Goal: Task Accomplishment & Management: Manage account settings

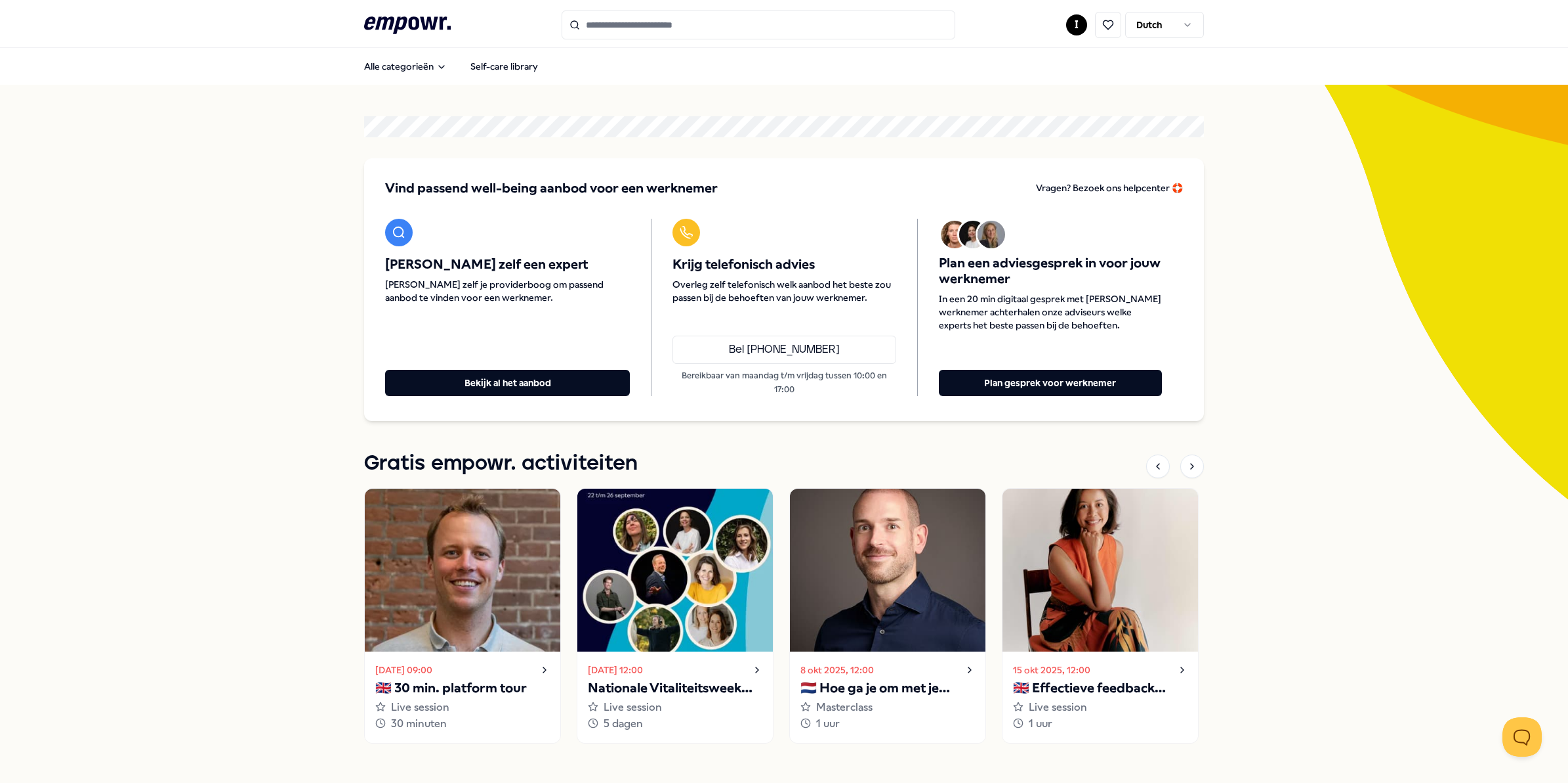
click at [1074, 27] on html ".empowr-logo_svg__cls-1{fill:#03032f} I Dutch Alle categorieën Self-care librar…" at bounding box center [784, 391] width 1568 height 783
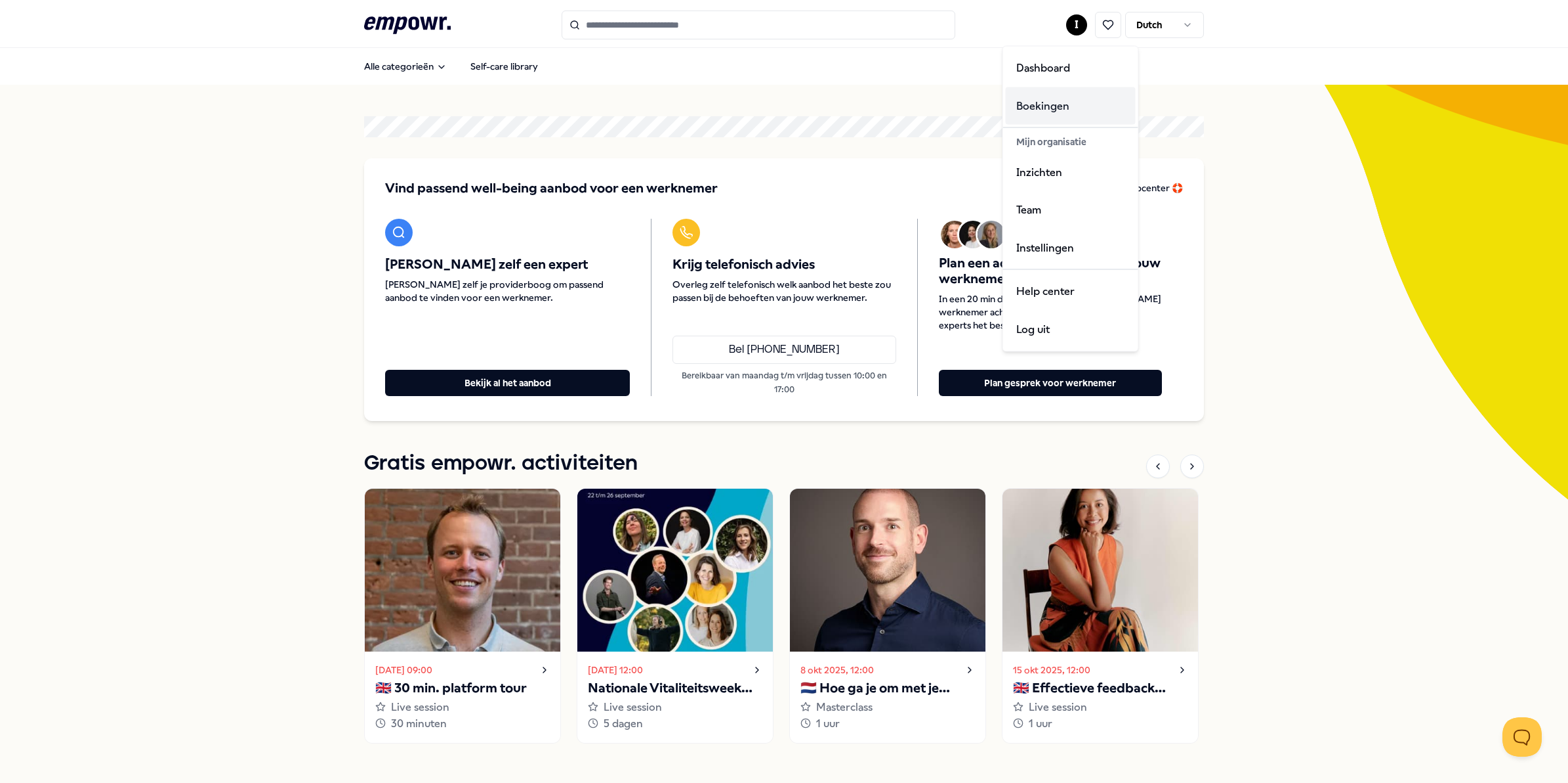
click at [1049, 101] on div "Boekingen" at bounding box center [1071, 105] width 130 height 38
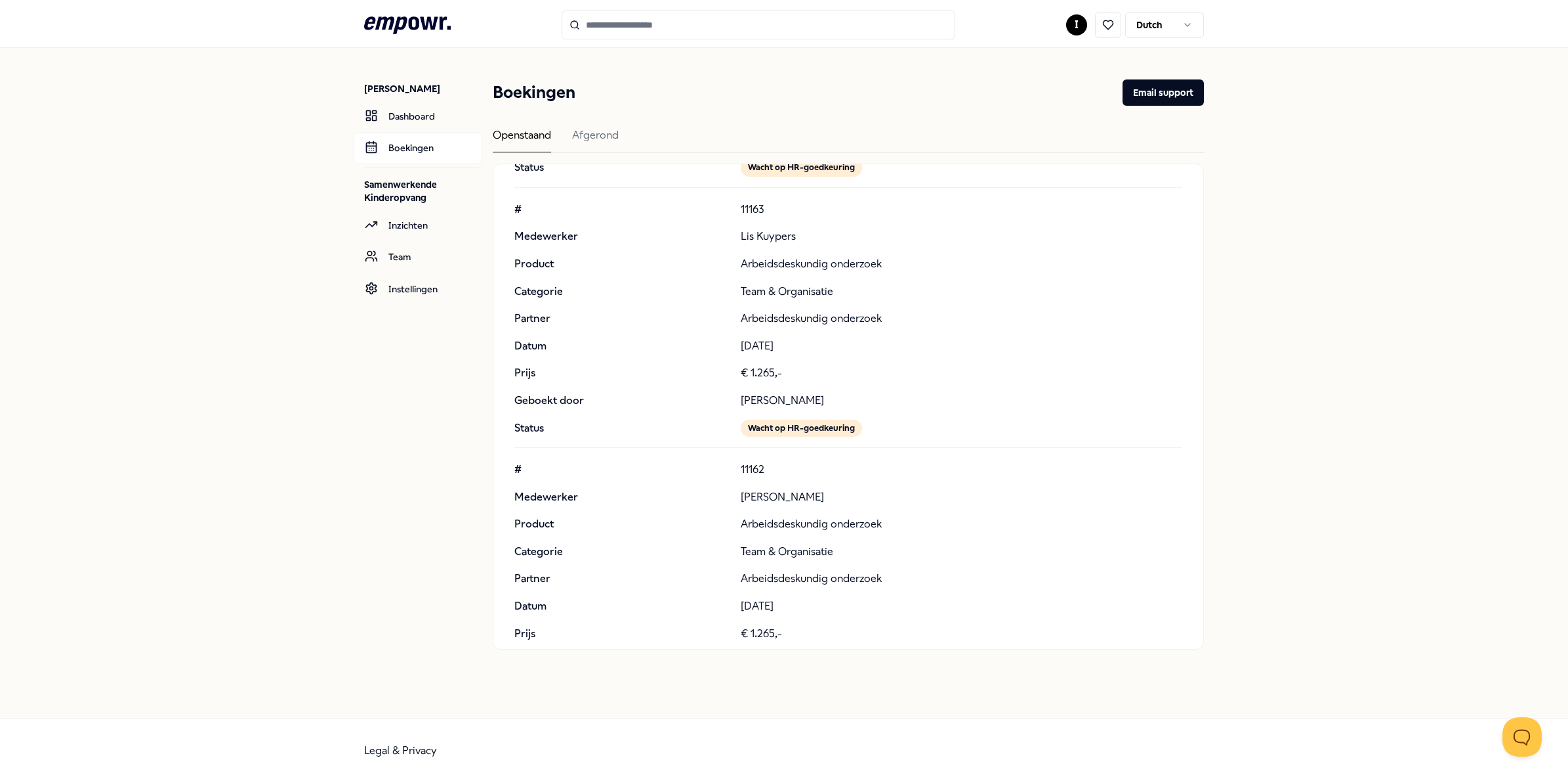
scroll to position [246, 0]
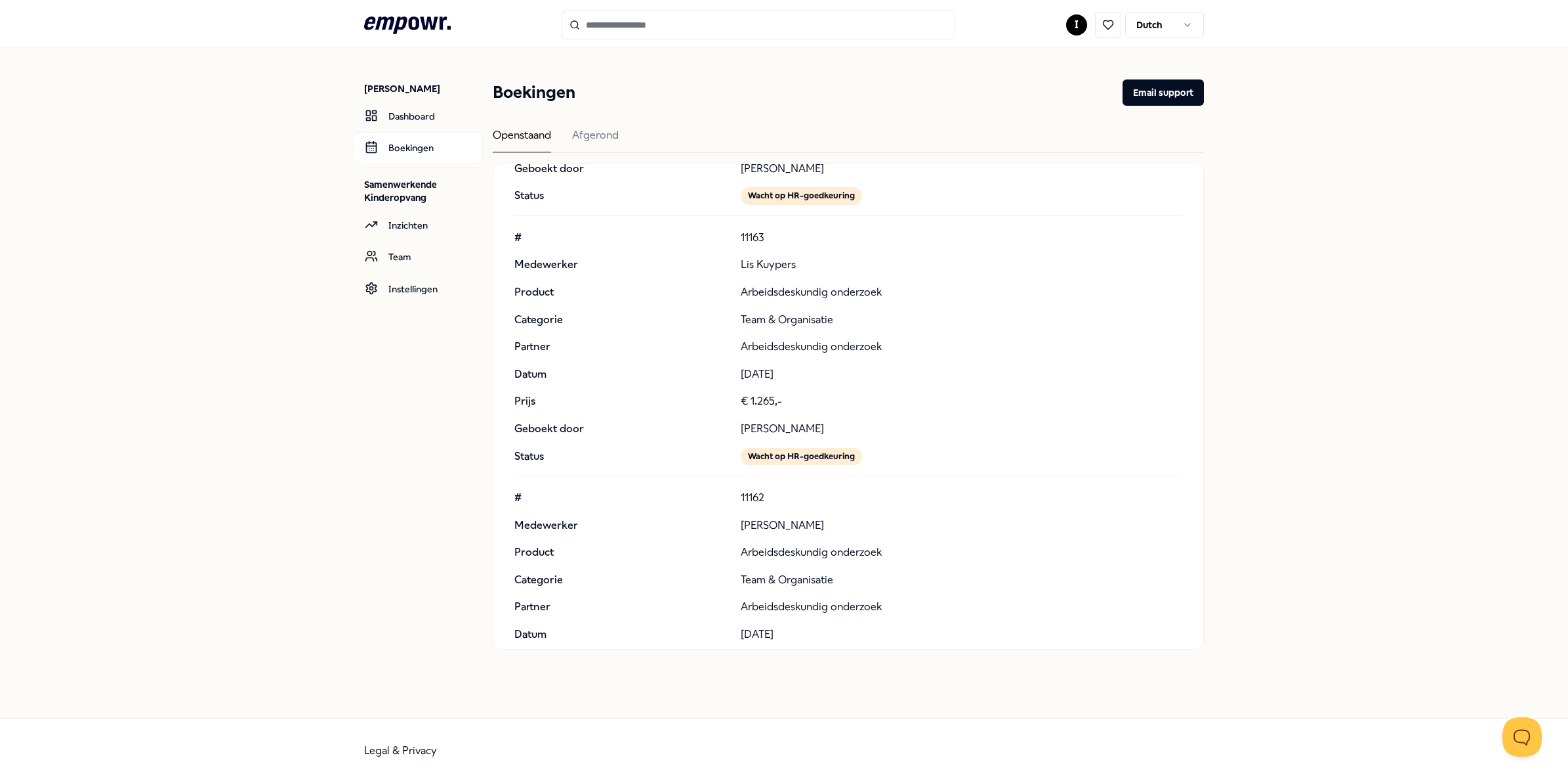
click at [1488, 178] on div "[PERSON_NAME] Dashboard Boekingen Samenwerkende Kinderopvang Inzichten Team Ins…" at bounding box center [784, 382] width 1568 height 670
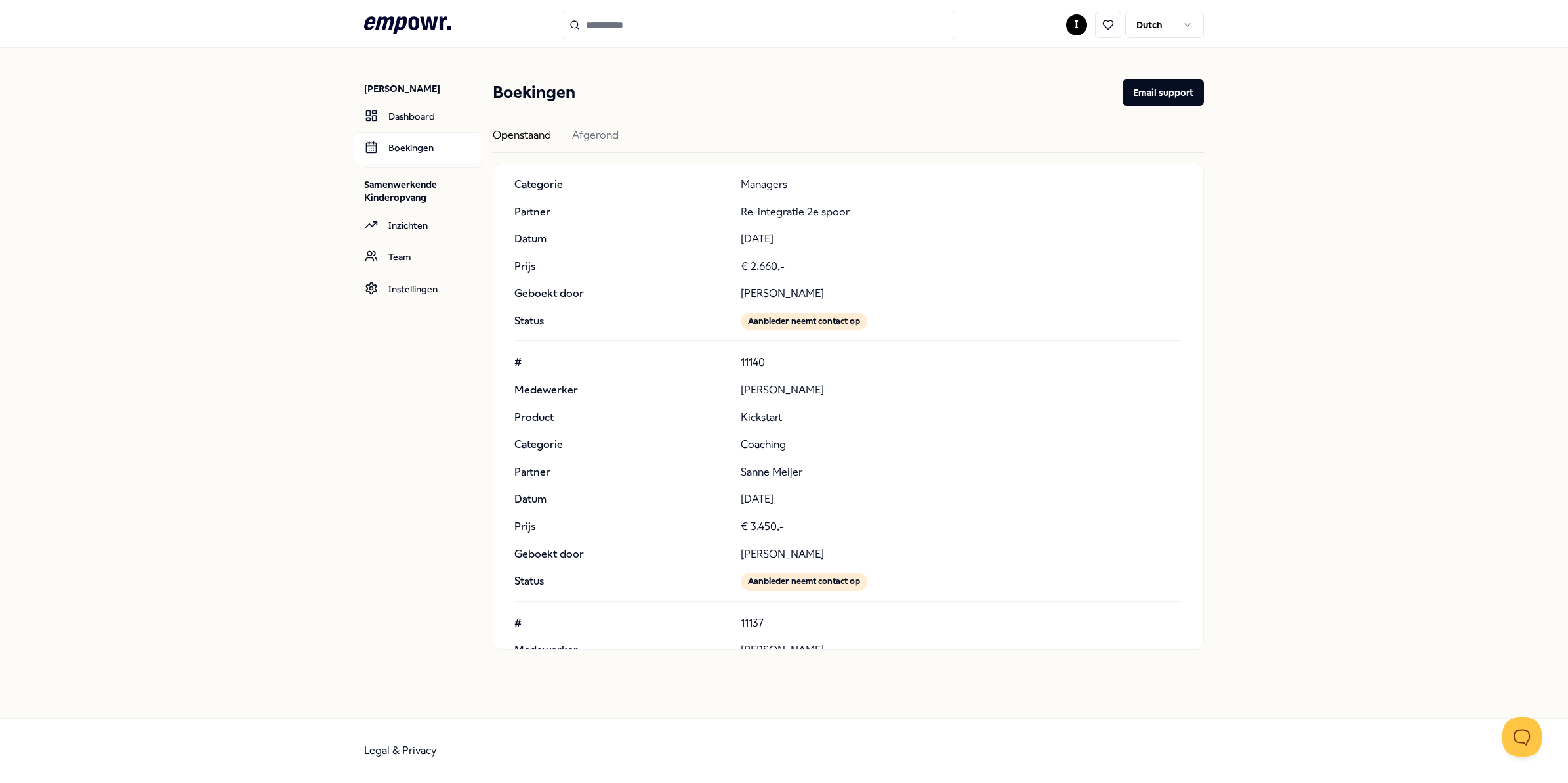
scroll to position [1970, 0]
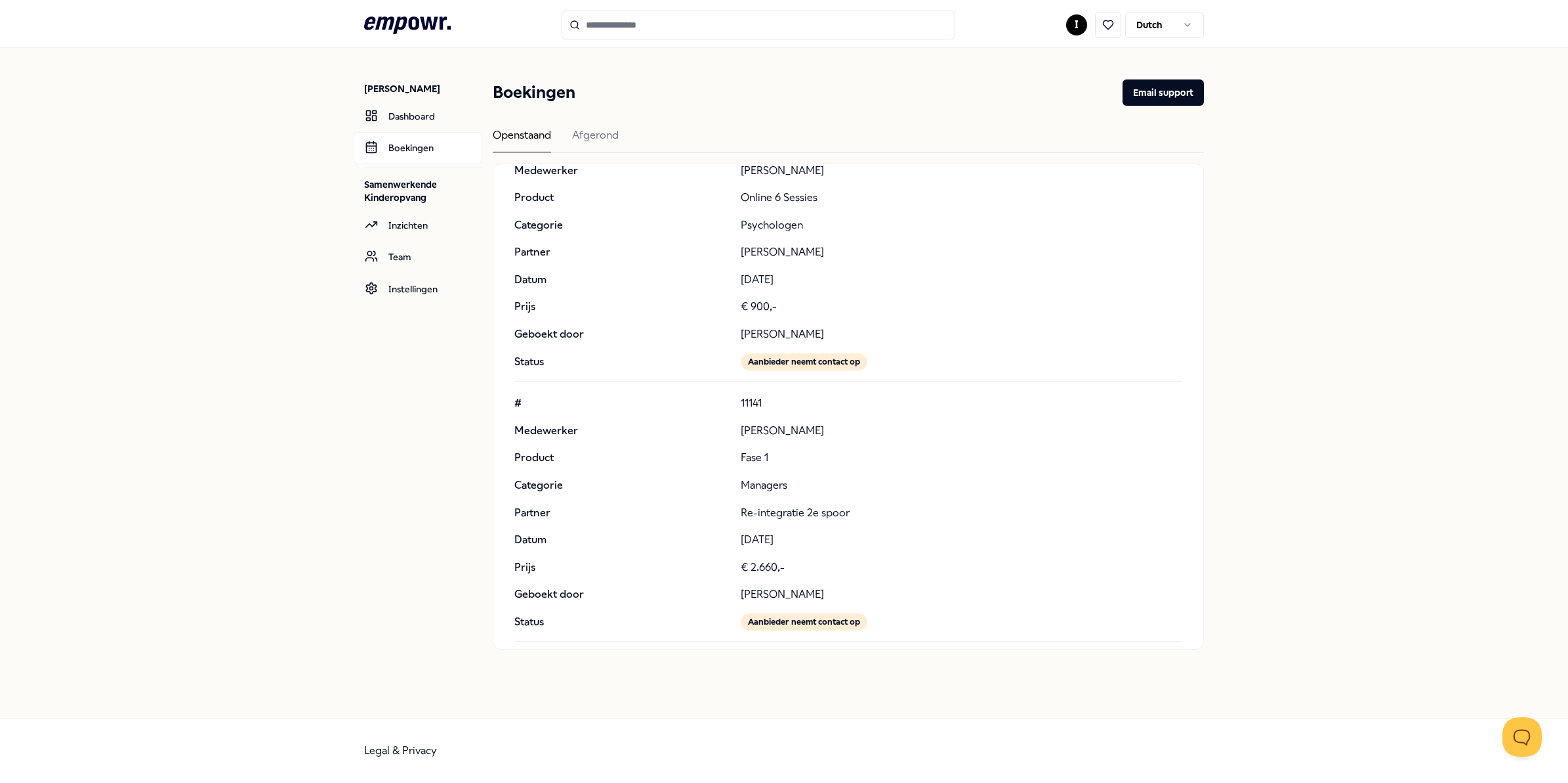
click at [519, 146] on div "Openstaand" at bounding box center [522, 140] width 58 height 25
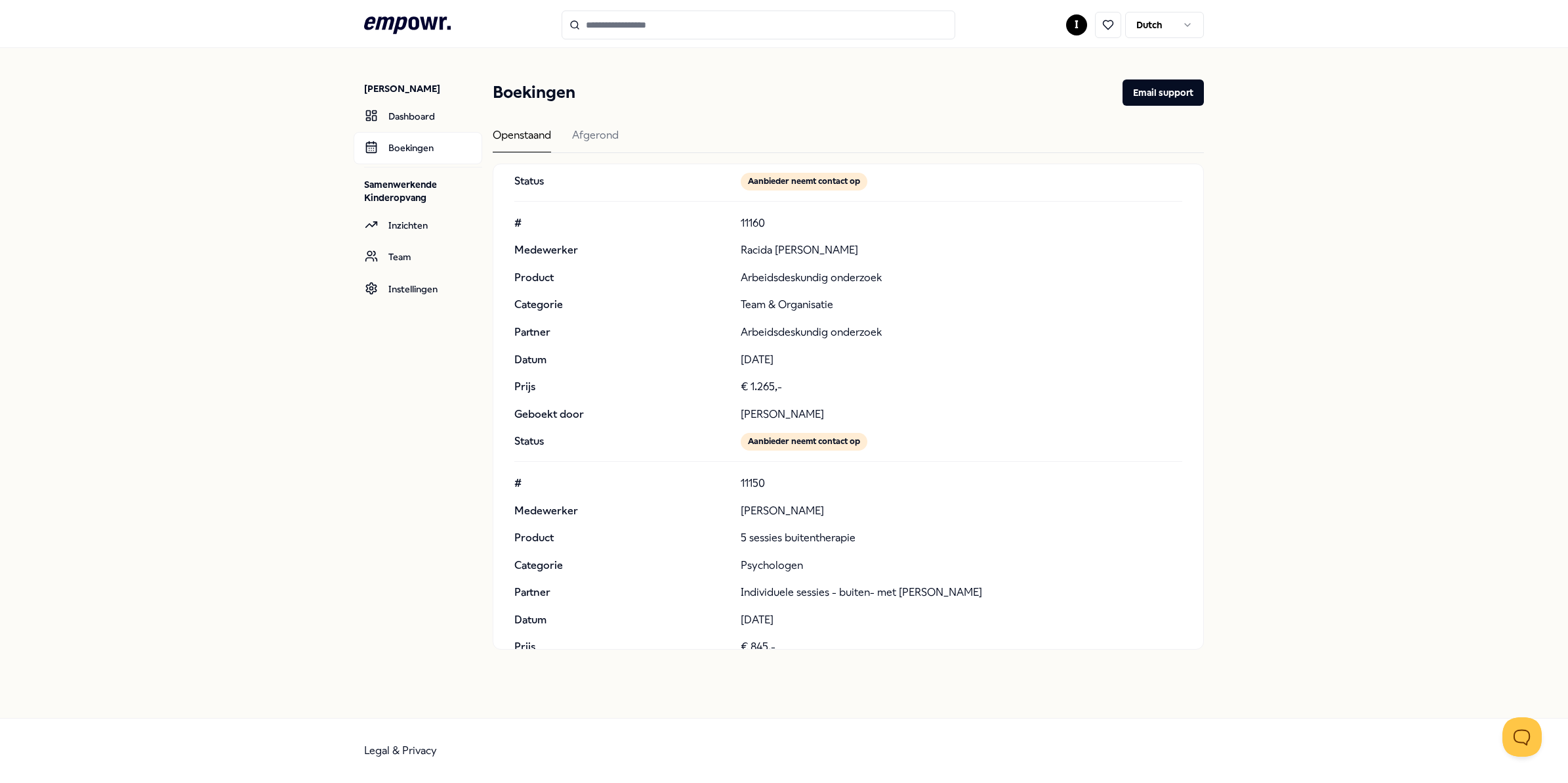
scroll to position [1395, 0]
